Goal: Information Seeking & Learning: Compare options

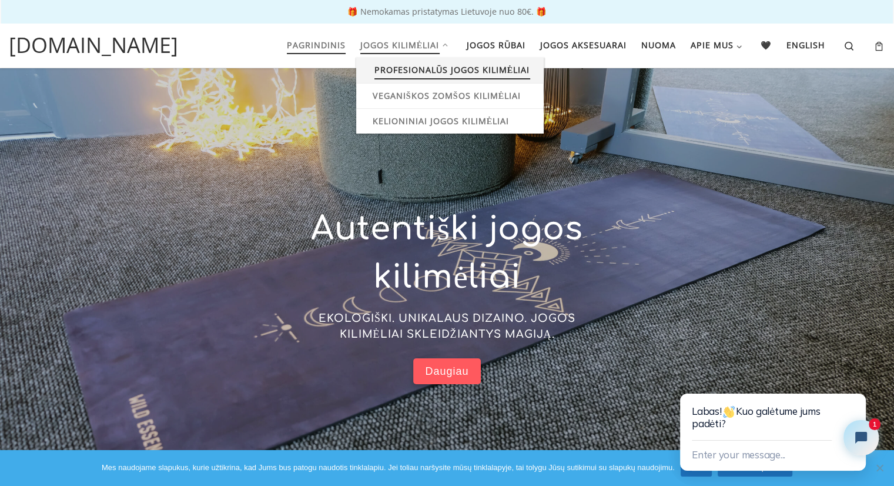
click at [392, 69] on span "Profesionalūs jogos kilimėliai" at bounding box center [452, 69] width 156 height 22
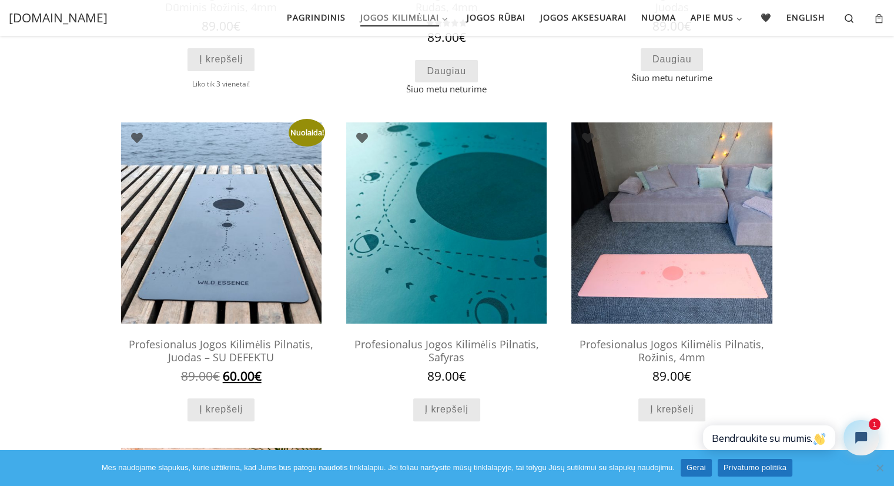
scroll to position [364, 0]
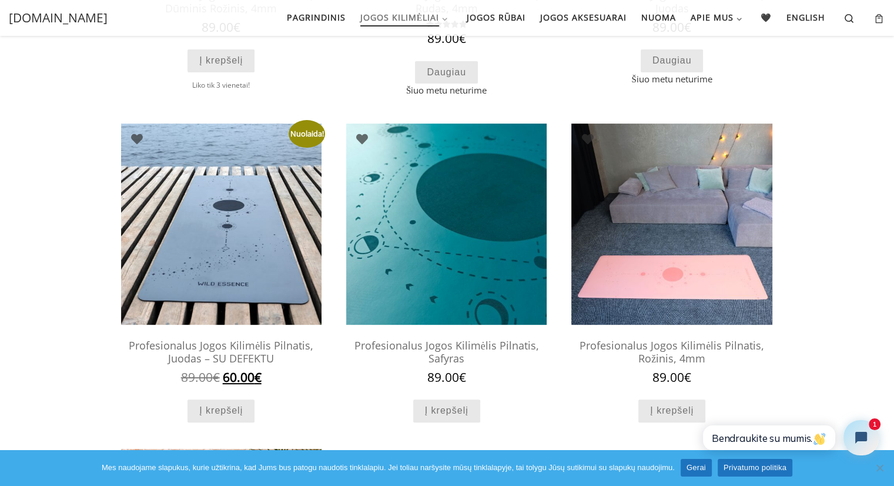
click at [245, 348] on h2 "Profesionalus Jogos Kilimėlis Pilnatis, Juodas – SU DEFEKTU" at bounding box center [221, 351] width 200 height 37
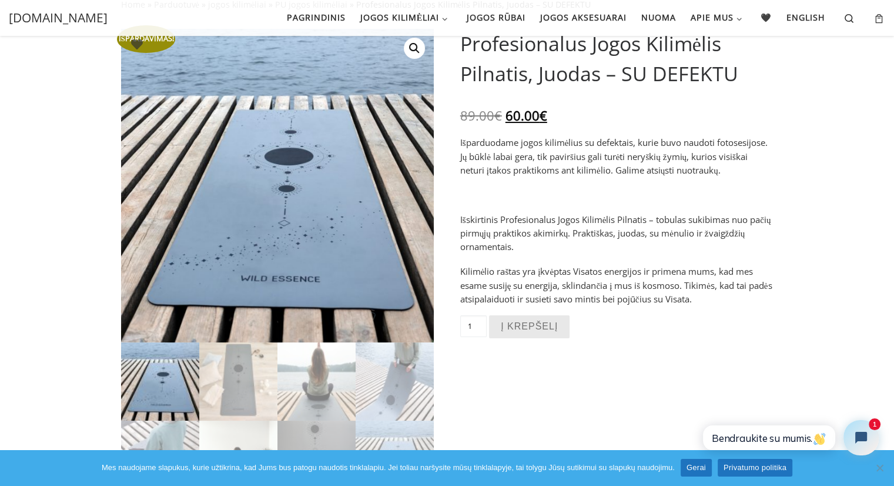
scroll to position [85, 0]
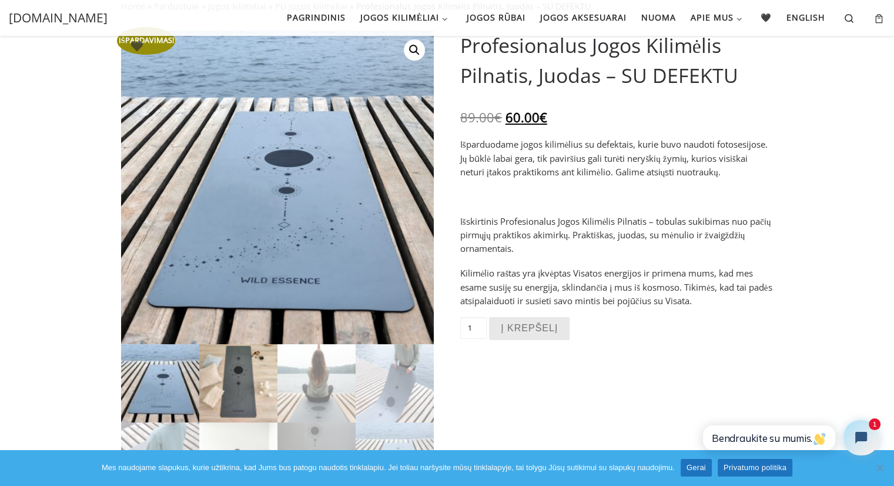
click at [256, 352] on img at bounding box center [238, 383] width 78 height 78
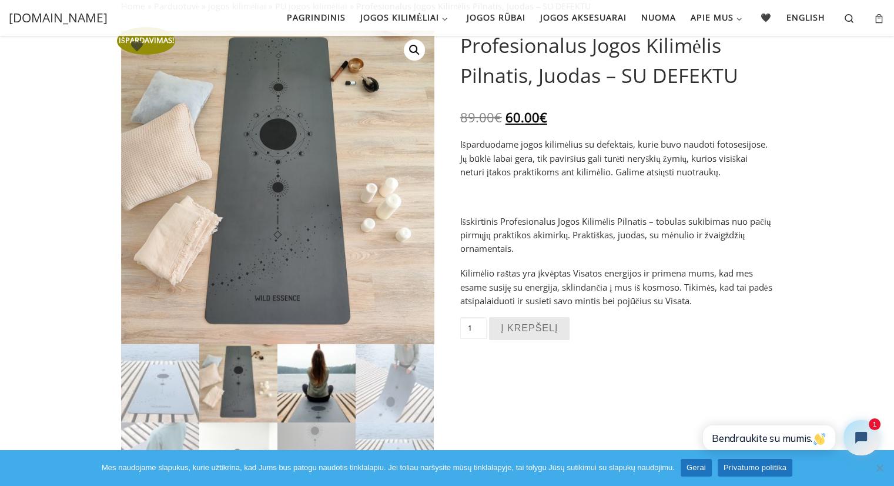
click at [303, 360] on img at bounding box center [316, 383] width 78 height 78
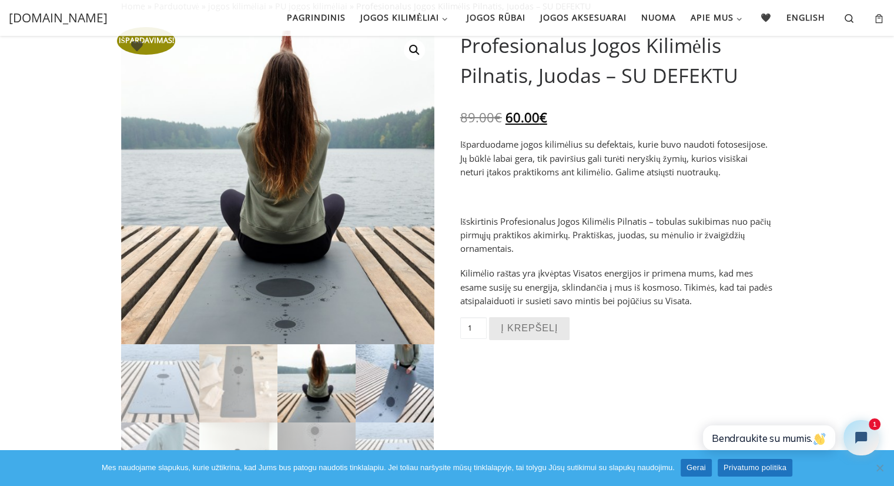
click at [378, 374] on img at bounding box center [395, 383] width 78 height 78
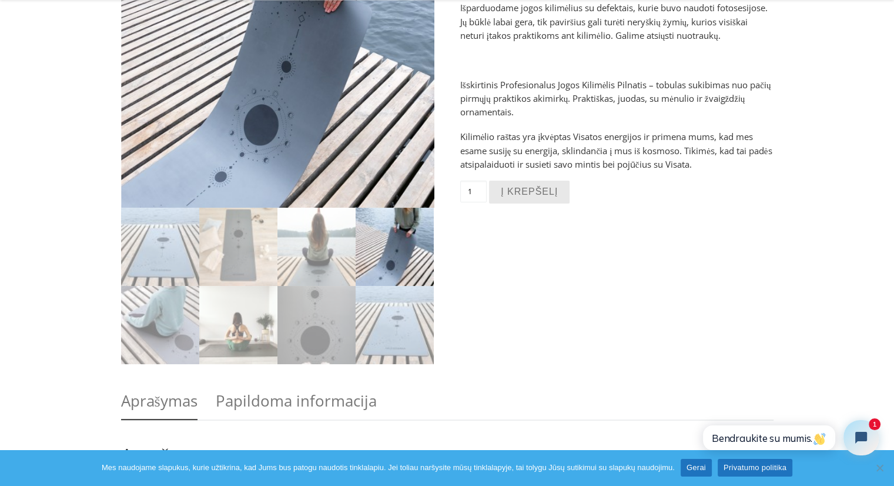
scroll to position [228, 0]
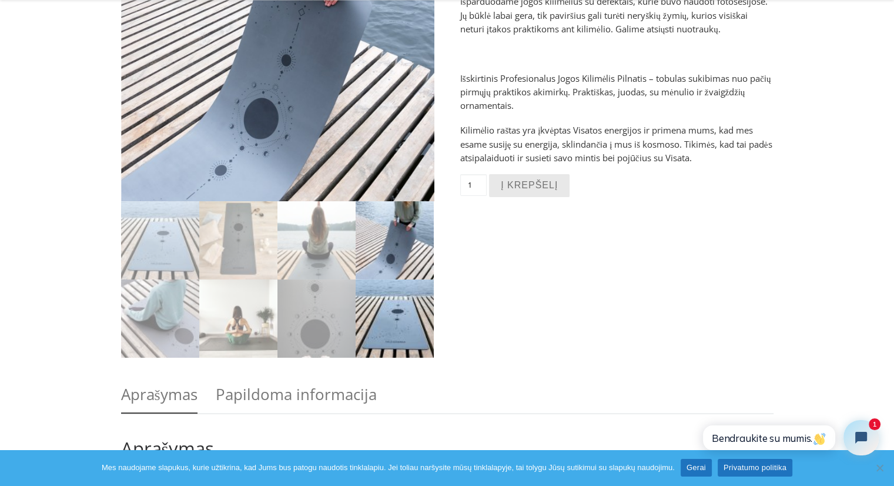
click at [383, 345] on img at bounding box center [395, 318] width 78 height 78
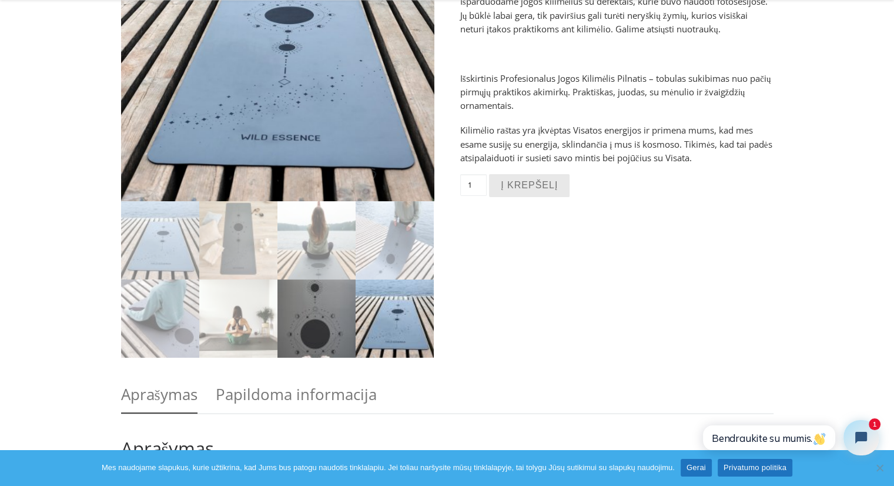
click at [347, 342] on img at bounding box center [316, 318] width 78 height 78
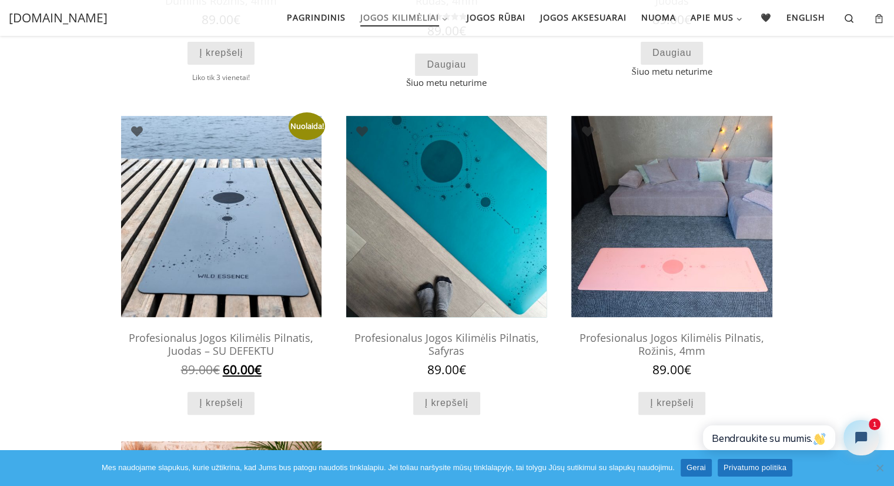
click at [412, 228] on img at bounding box center [446, 216] width 200 height 200
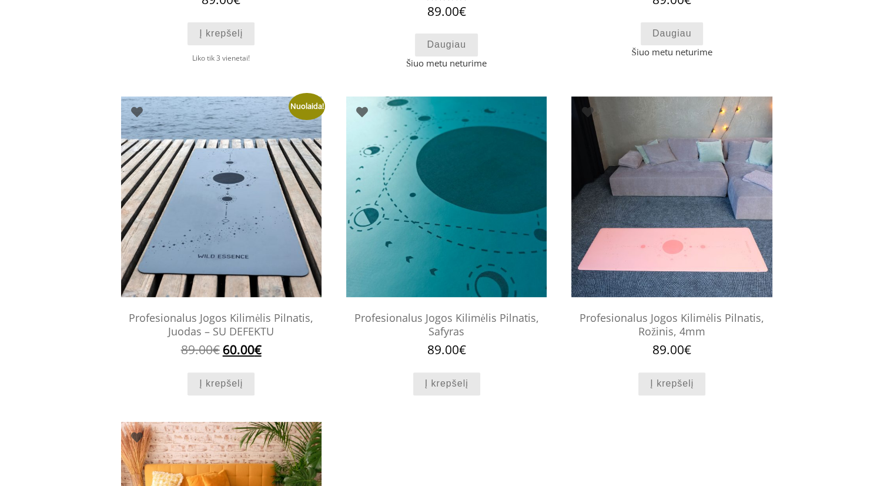
scroll to position [382, 0]
